Goal: Task Accomplishment & Management: Use online tool/utility

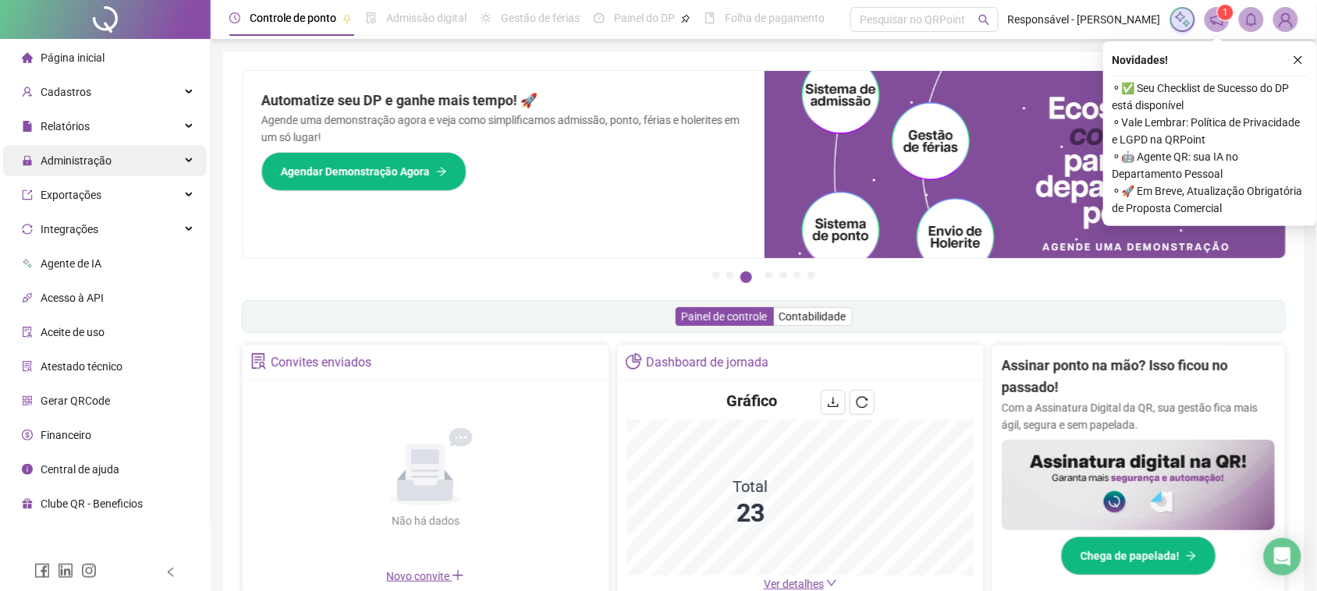
click at [91, 150] on span "Administração" at bounding box center [67, 160] width 90 height 31
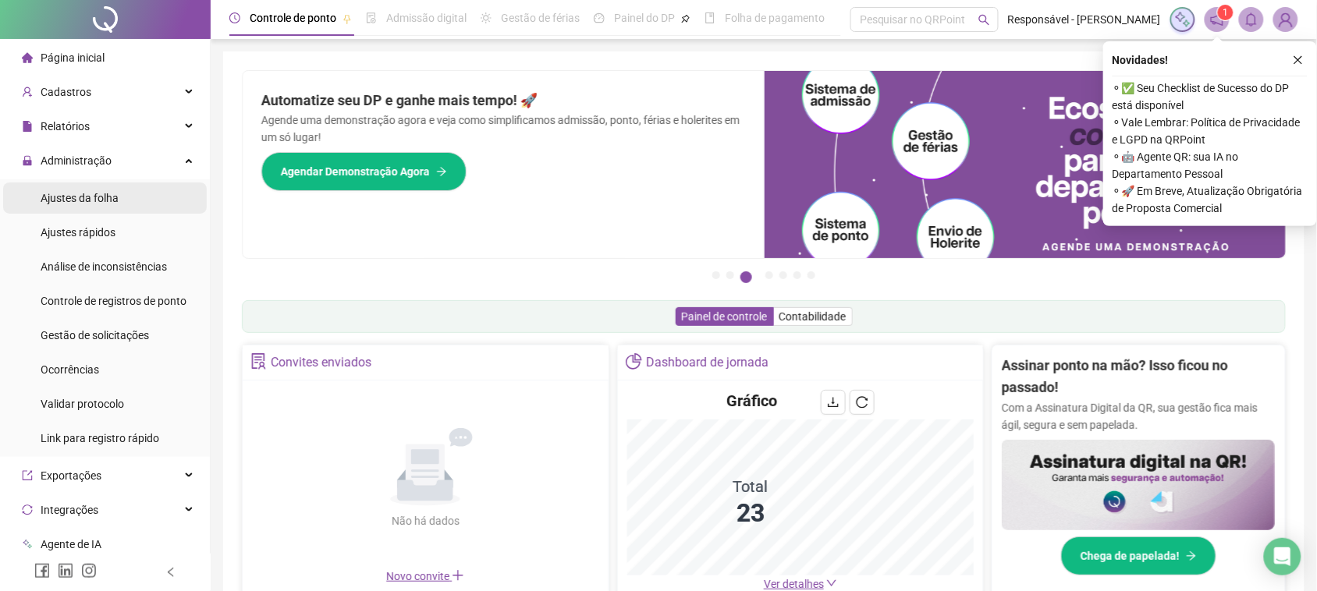
click at [96, 200] on span "Ajustes da folha" at bounding box center [80, 198] width 78 height 12
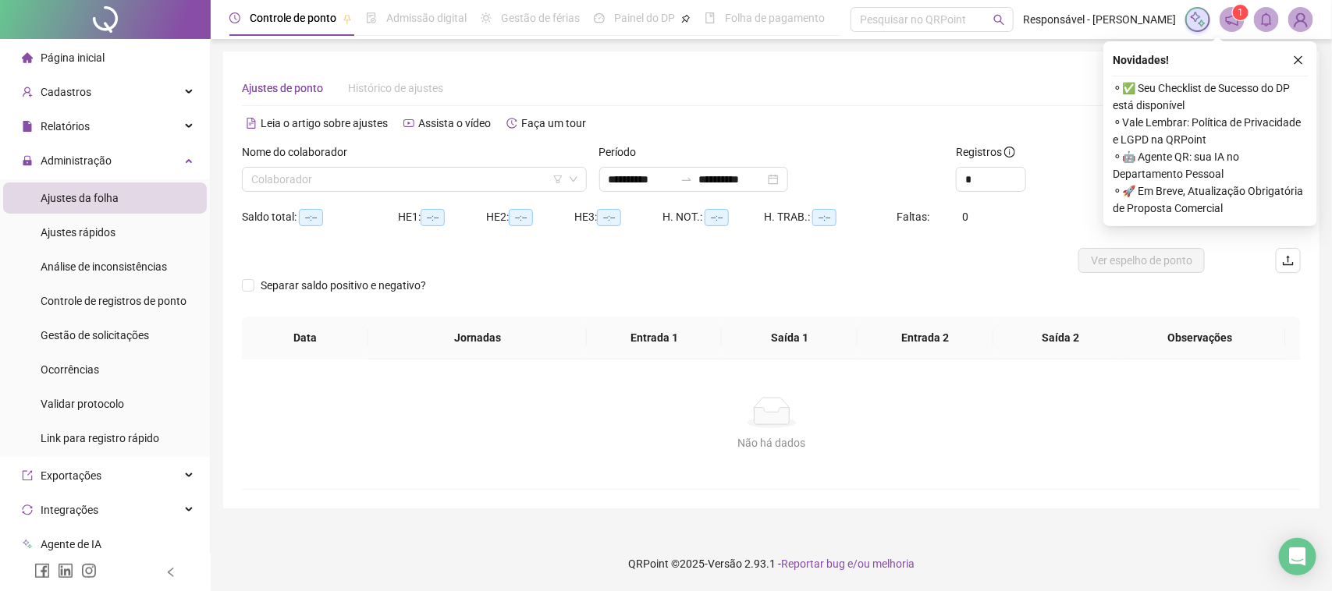
click at [399, 188] on input "search" at bounding box center [407, 179] width 312 height 23
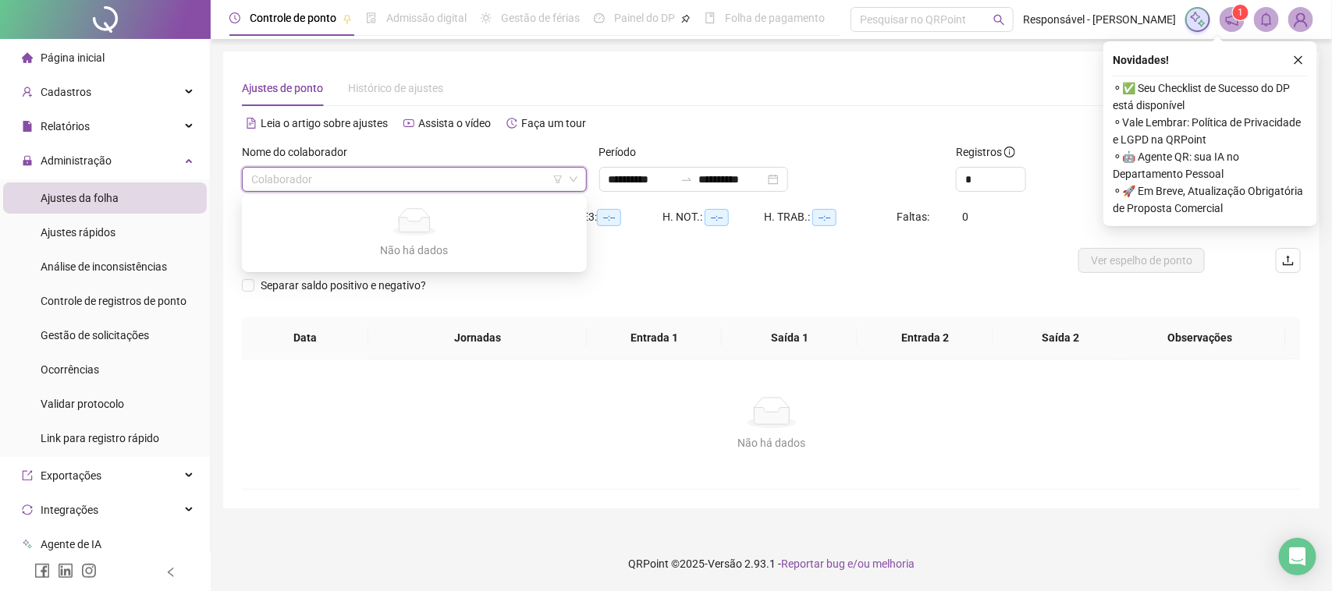
type input "**********"
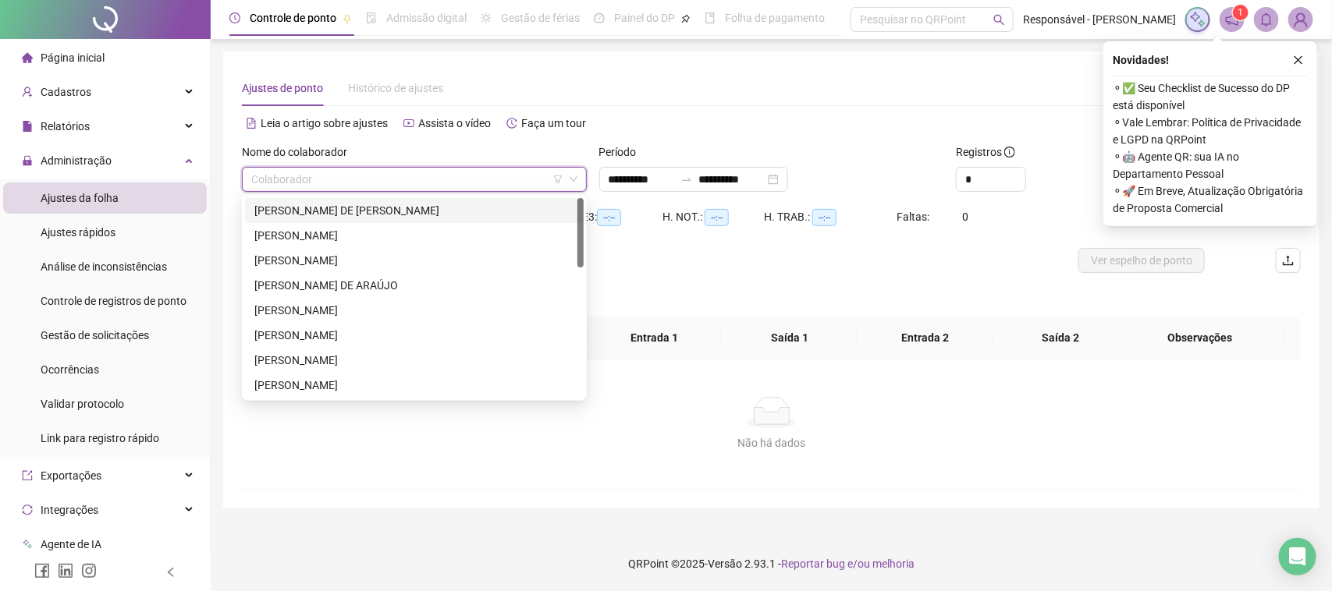
click at [425, 212] on div "[PERSON_NAME] DE [PERSON_NAME]" at bounding box center [414, 210] width 320 height 17
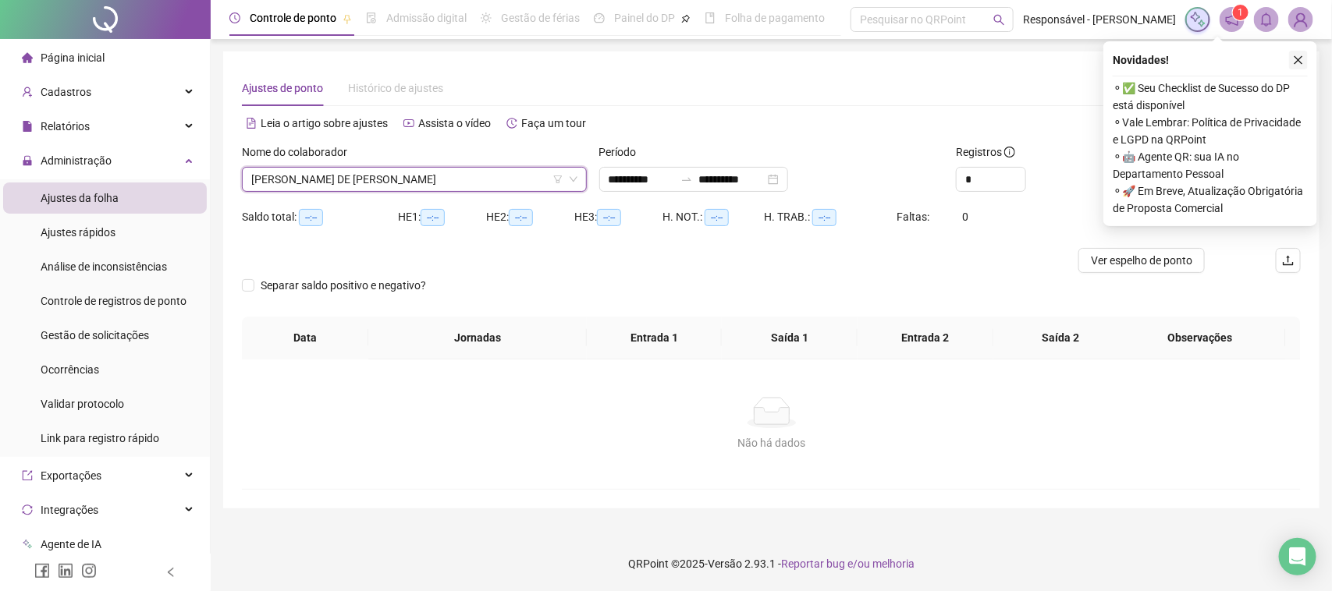
click at [1298, 60] on icon "close" at bounding box center [1298, 60] width 9 height 9
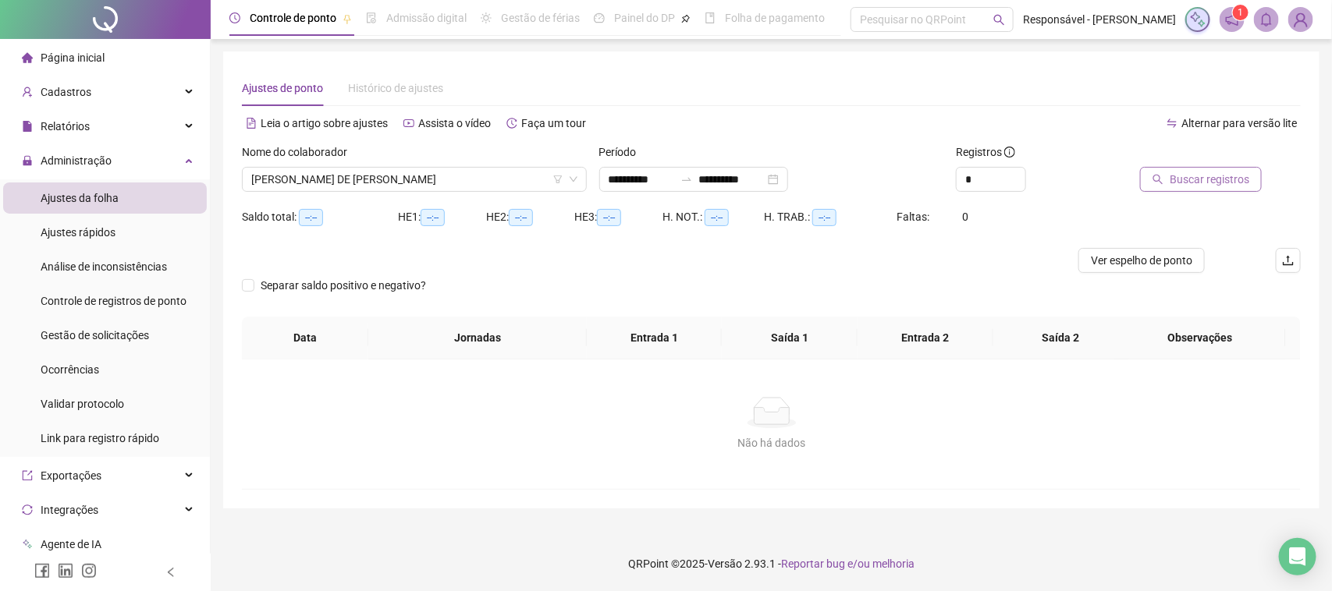
click at [1157, 185] on button "Buscar registros" at bounding box center [1201, 179] width 122 height 25
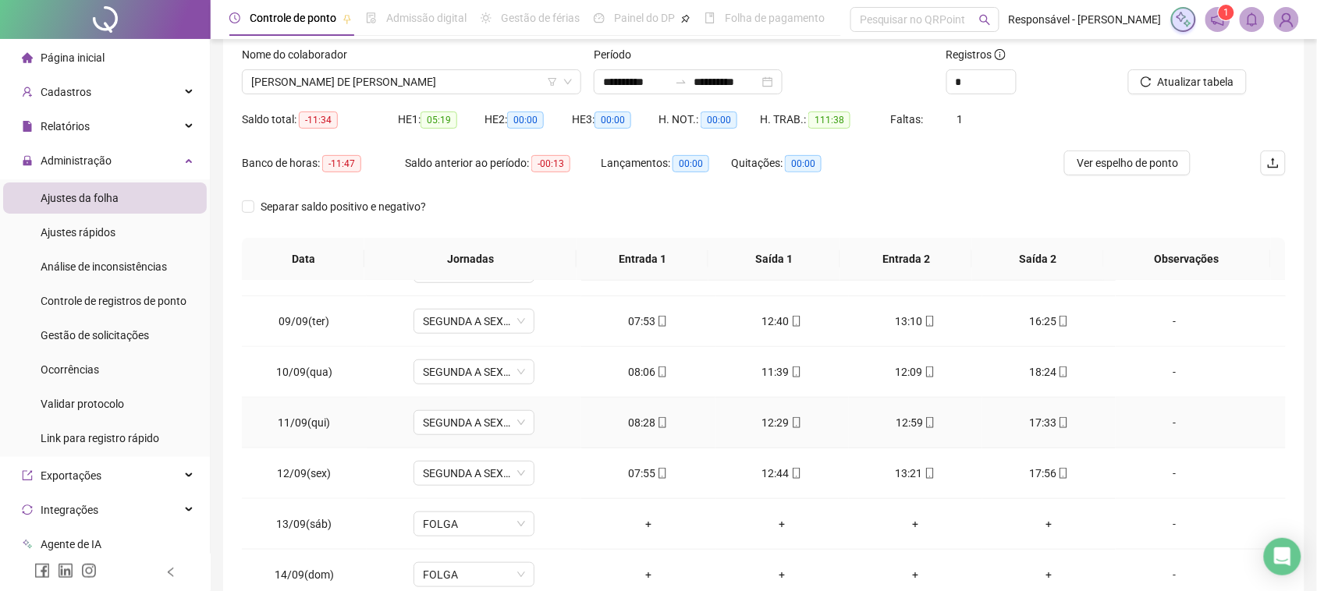
scroll to position [582, 0]
